Goal: Task Accomplishment & Management: Manage account settings

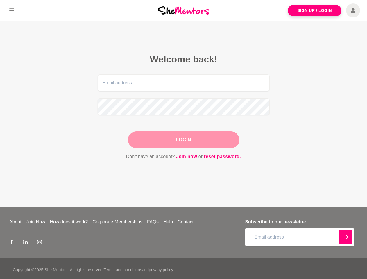
click at [183, 139] on div "Login" at bounding box center [183, 139] width 111 height 17
click at [12, 10] on icon at bounding box center [11, 10] width 5 height 4
click at [183, 139] on div "Login" at bounding box center [183, 139] width 111 height 17
click at [12, 10] on icon at bounding box center [11, 10] width 5 height 4
